Goal: Information Seeking & Learning: Learn about a topic

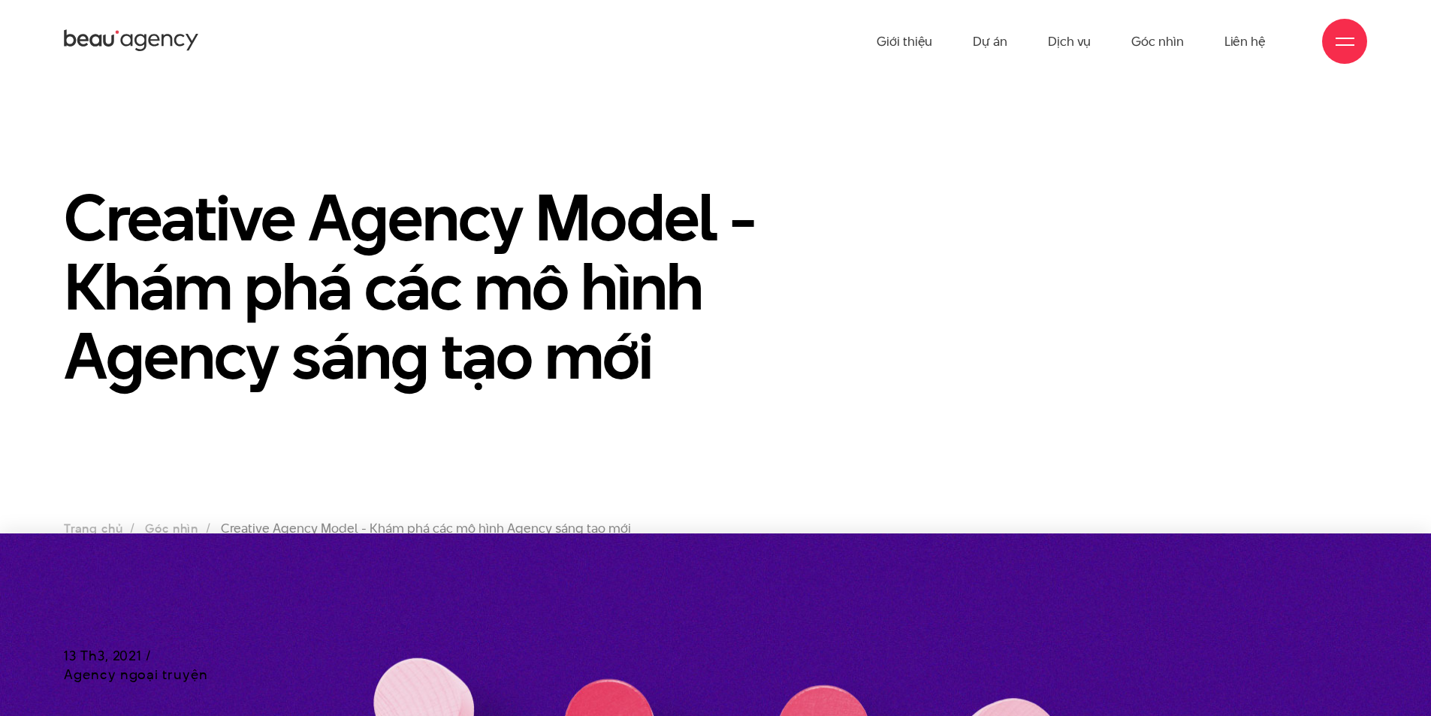
scroll to position [131, 0]
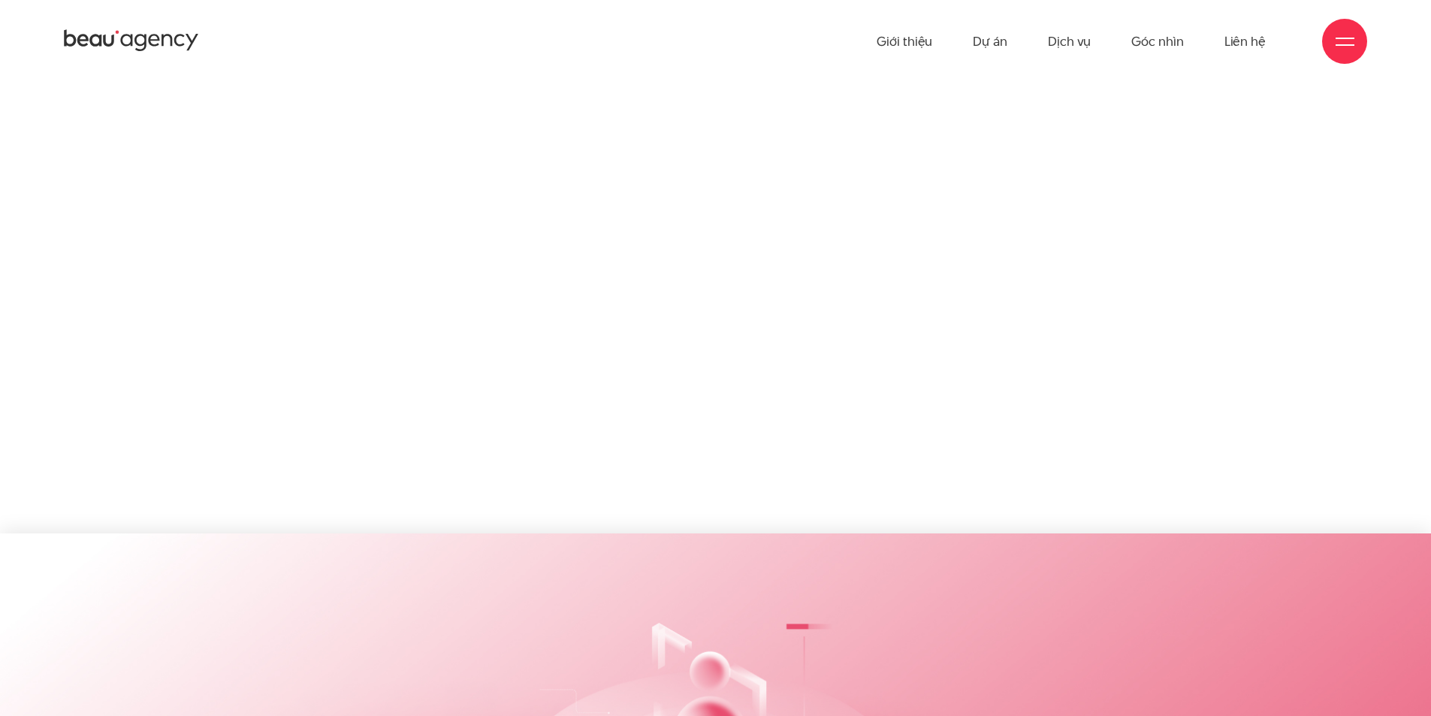
scroll to position [4679, 0]
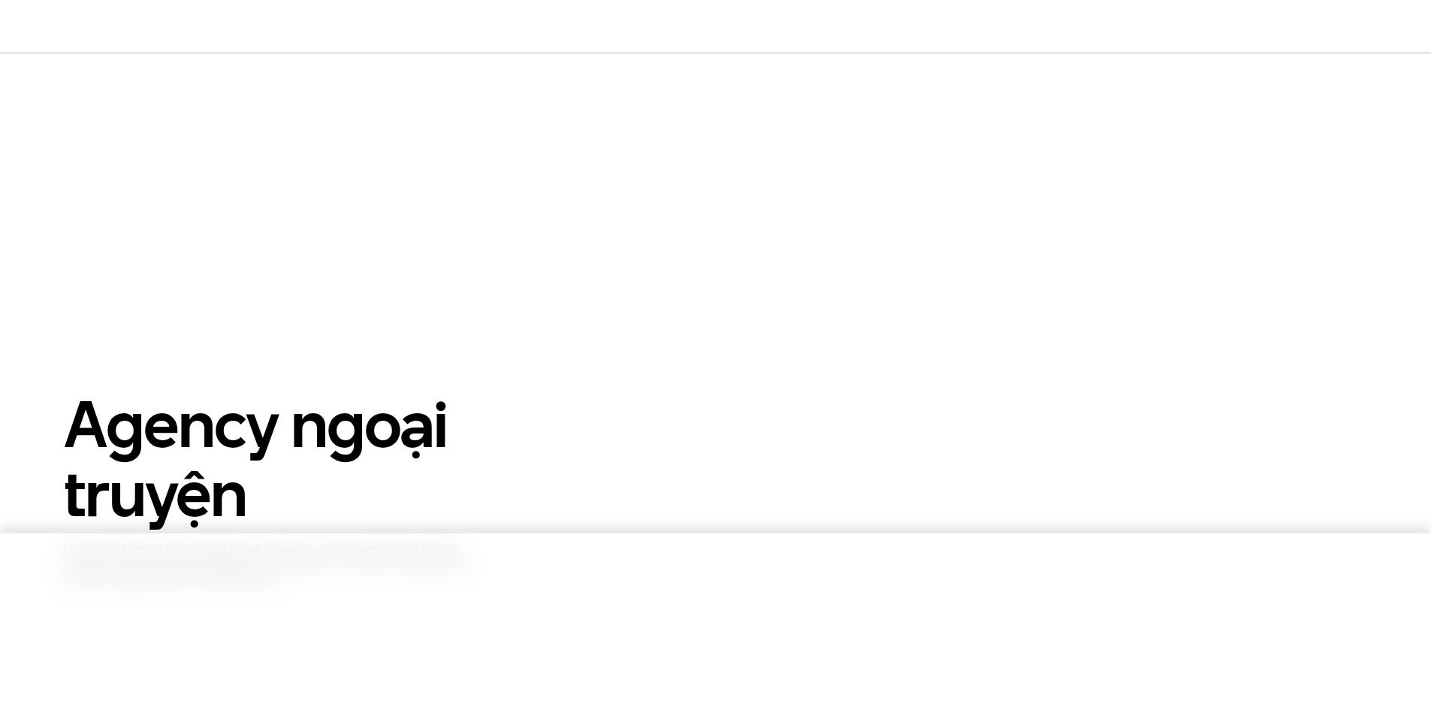
scroll to position [751, 0]
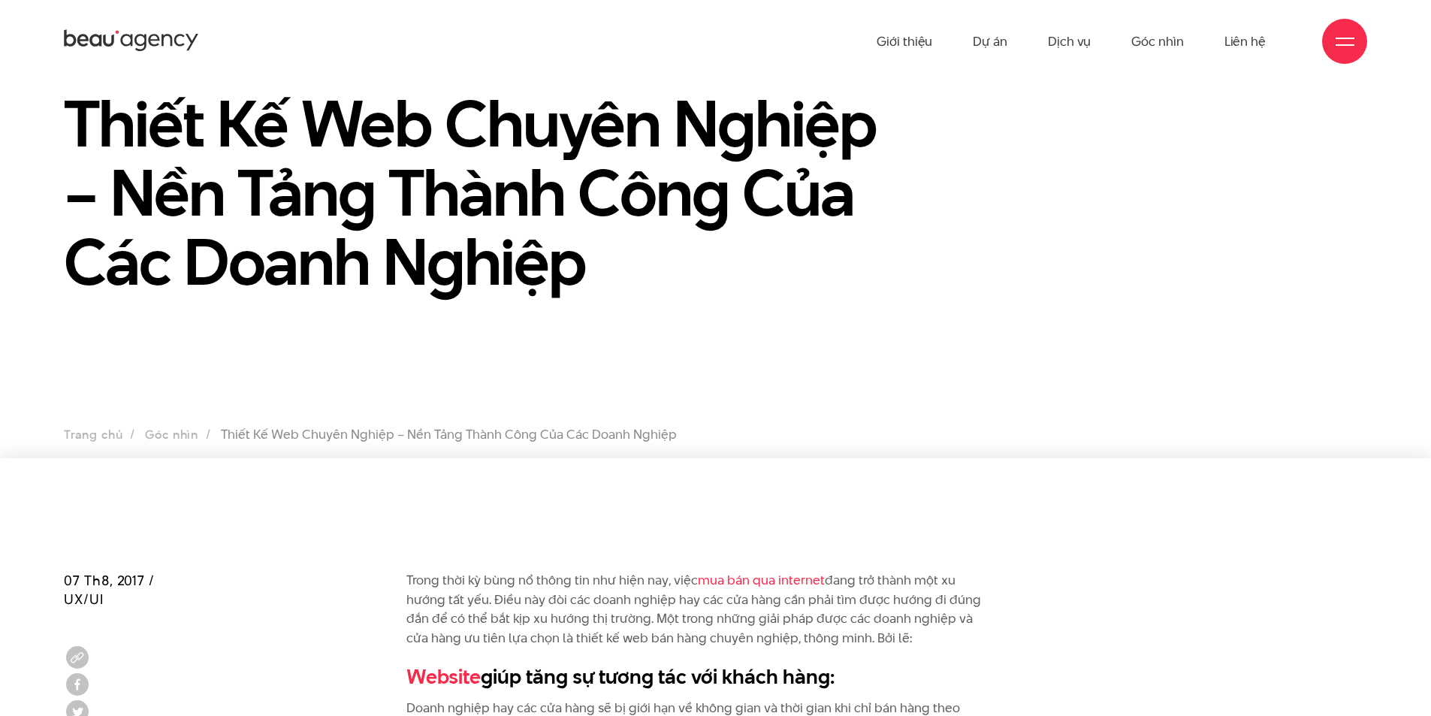
scroll to position [75, 0]
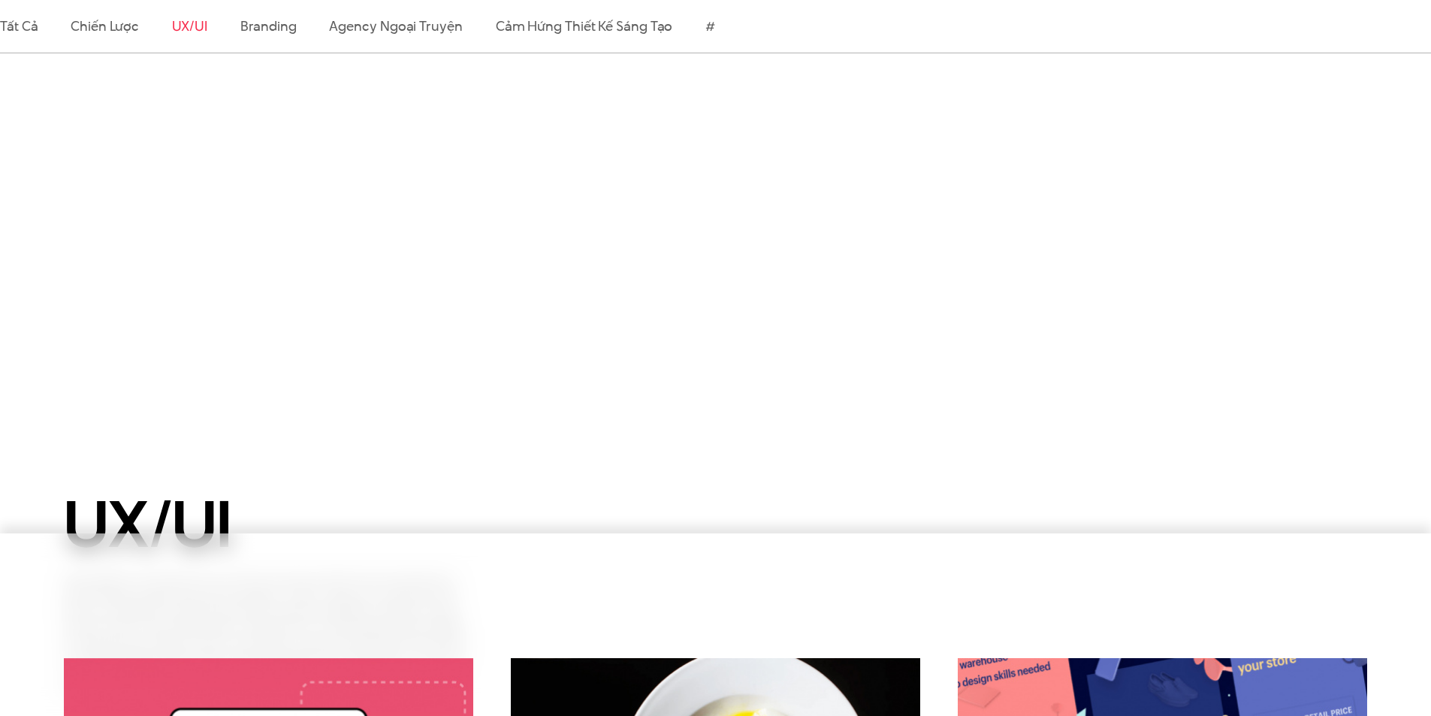
scroll to position [1052, 0]
